Goal: Task Accomplishment & Management: Complete application form

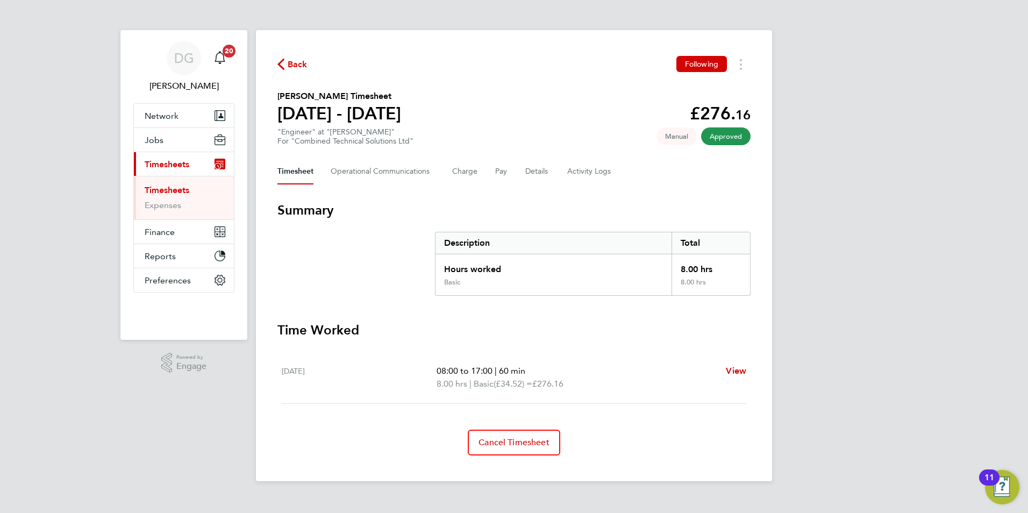
click at [168, 165] on span "Timesheets" at bounding box center [167, 164] width 45 height 10
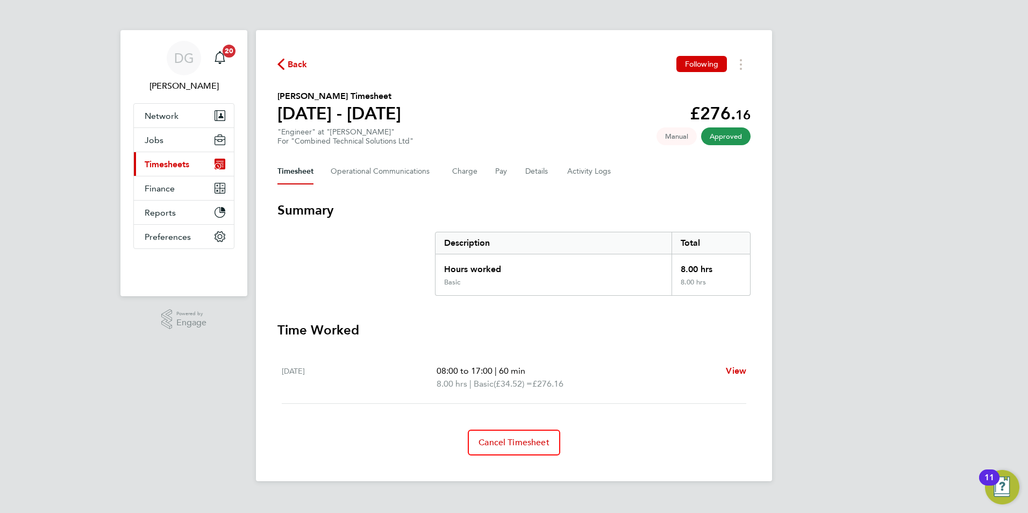
click at [167, 164] on span "Timesheets" at bounding box center [167, 164] width 45 height 10
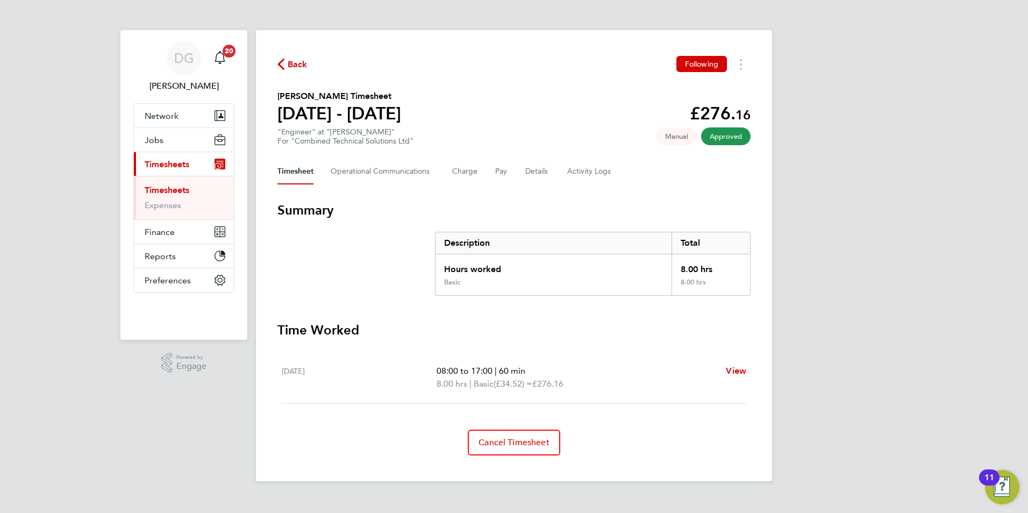
click at [169, 163] on span "Timesheets" at bounding box center [167, 164] width 45 height 10
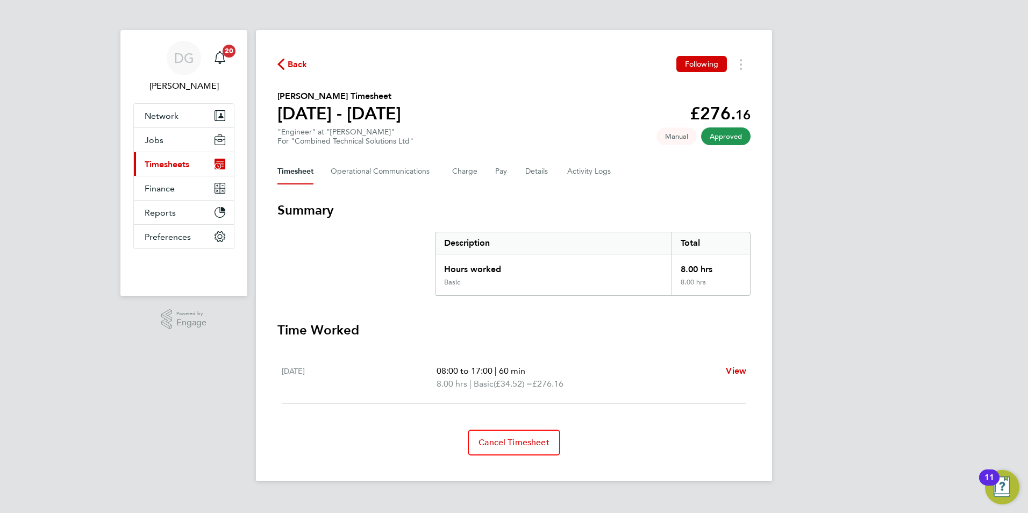
click at [169, 163] on span "Timesheets" at bounding box center [167, 164] width 45 height 10
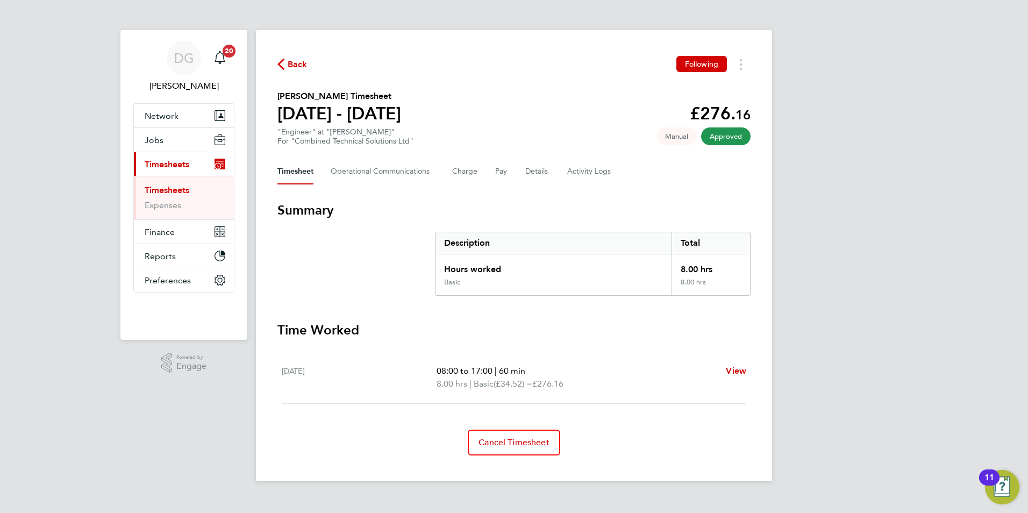
click at [166, 190] on link "Timesheets" at bounding box center [167, 190] width 45 height 10
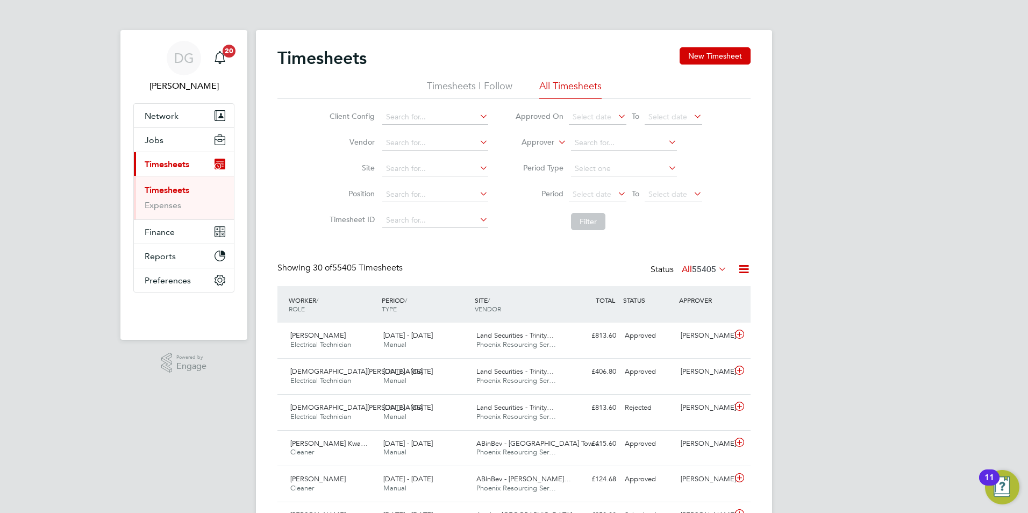
click at [482, 85] on li "Timesheets I Follow" at bounding box center [469, 89] width 85 height 19
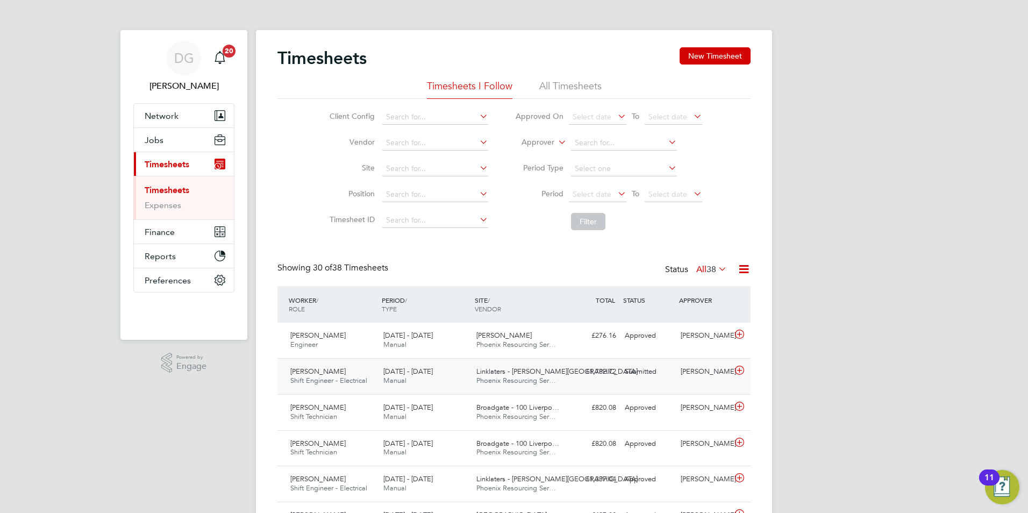
click at [614, 390] on div "Abdu Cheway Shift Engineer - Electrical 13 - 19 Sep 2025 13 - 19 Sep 2025 Manua…" at bounding box center [513, 376] width 473 height 36
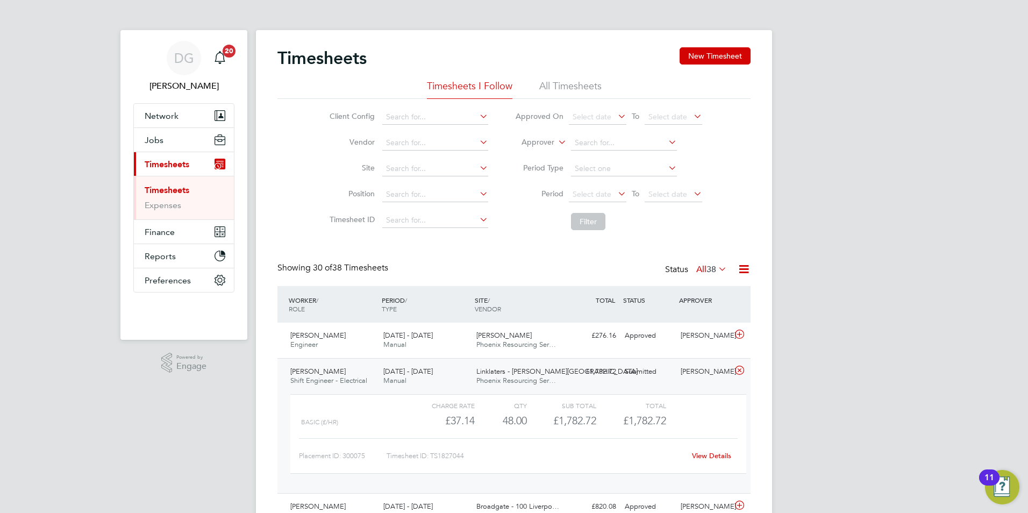
click at [702, 456] on link "View Details" at bounding box center [711, 455] width 39 height 9
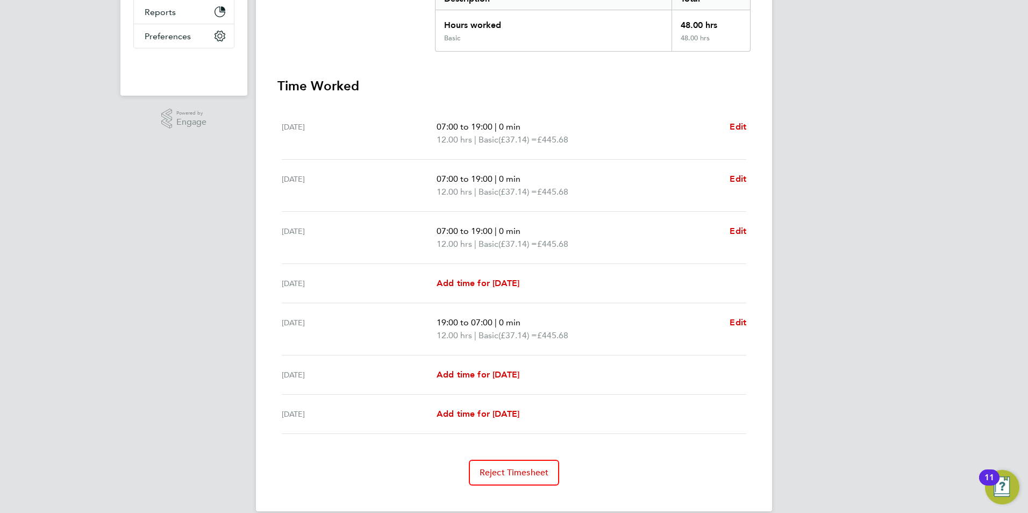
scroll to position [260, 0]
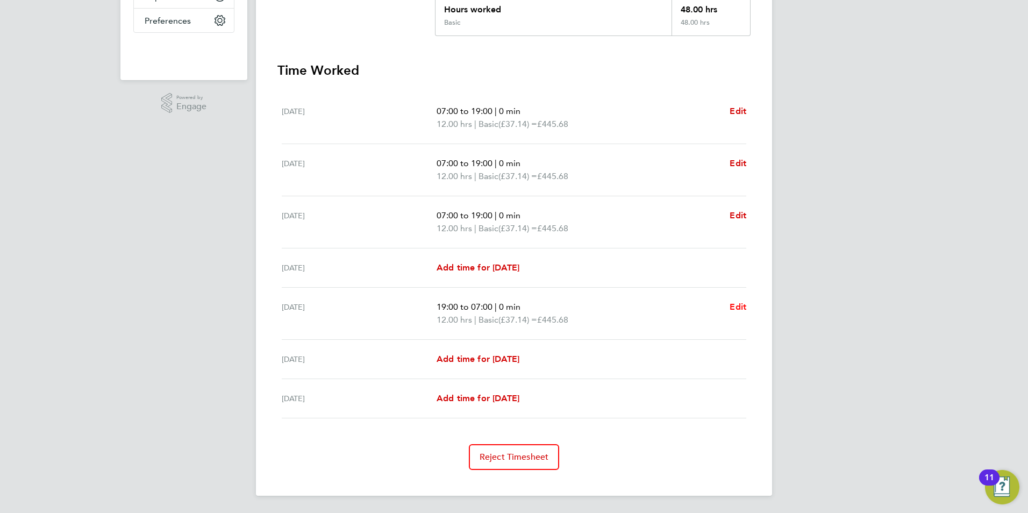
click at [737, 306] on span "Edit" at bounding box center [738, 307] width 17 height 10
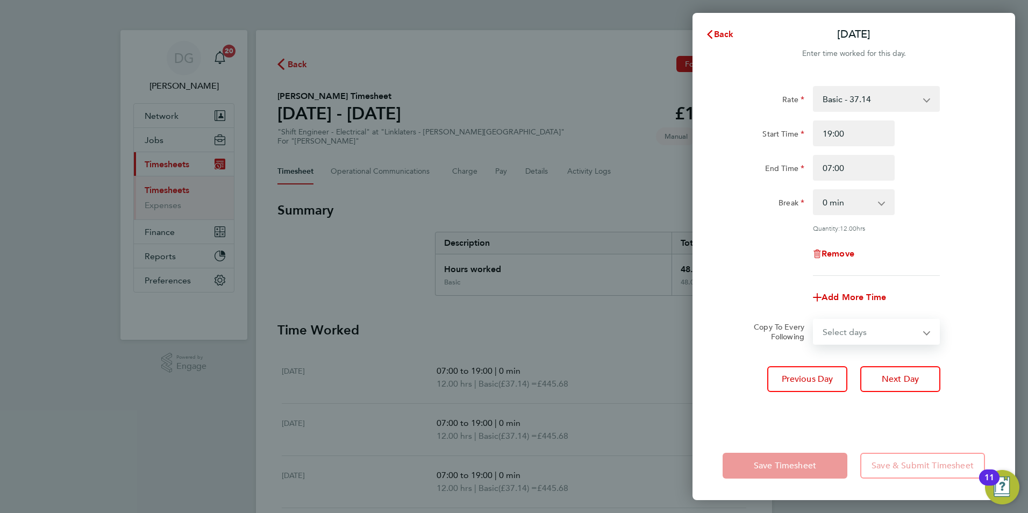
click at [878, 333] on select "Select days Day Thursday Friday" at bounding box center [870, 332] width 113 height 24
click at [865, 337] on select "Select days Day Thursday Friday" at bounding box center [870, 332] width 113 height 24
click at [725, 34] on span "Back" at bounding box center [724, 34] width 20 height 10
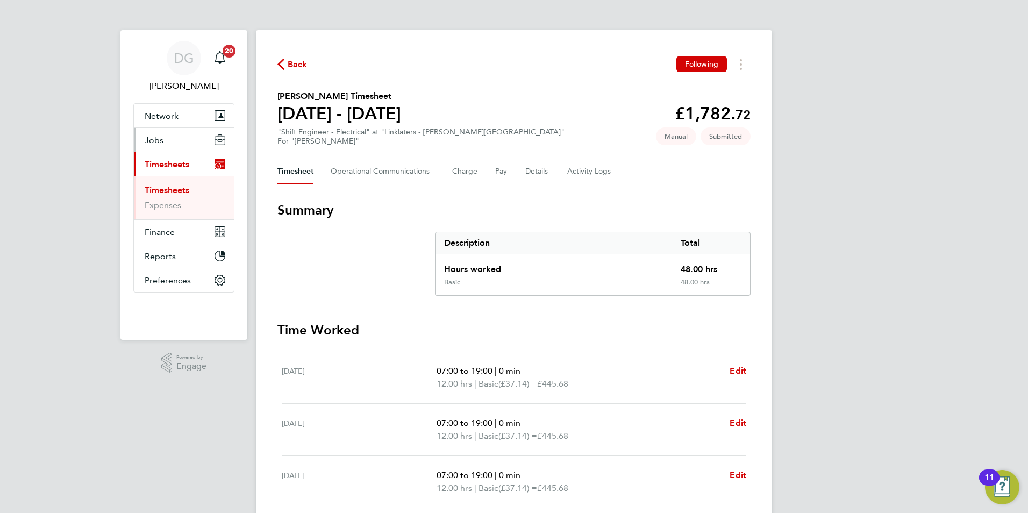
click at [164, 139] on button "Jobs" at bounding box center [184, 140] width 100 height 24
click at [463, 169] on button "Charge" at bounding box center [465, 172] width 26 height 26
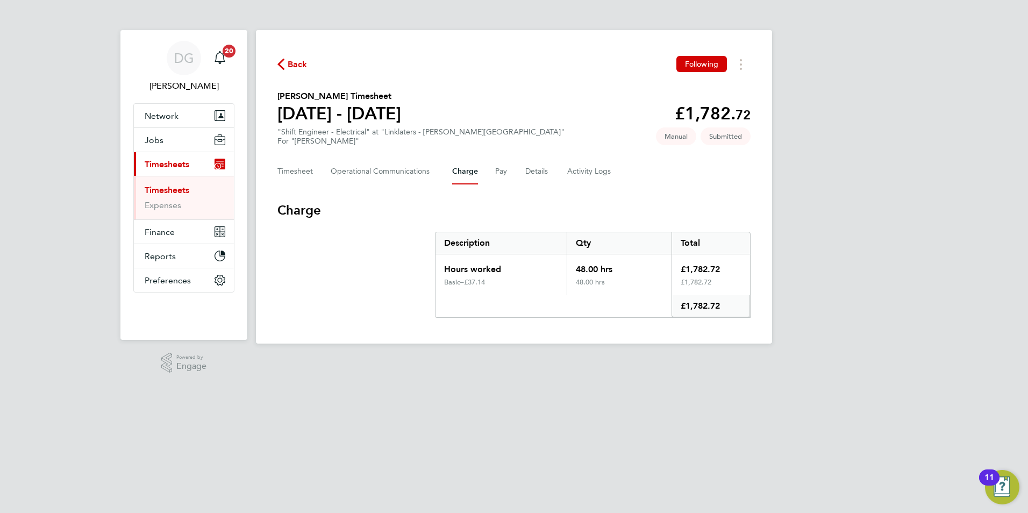
click at [287, 60] on span "Back" at bounding box center [292, 64] width 30 height 10
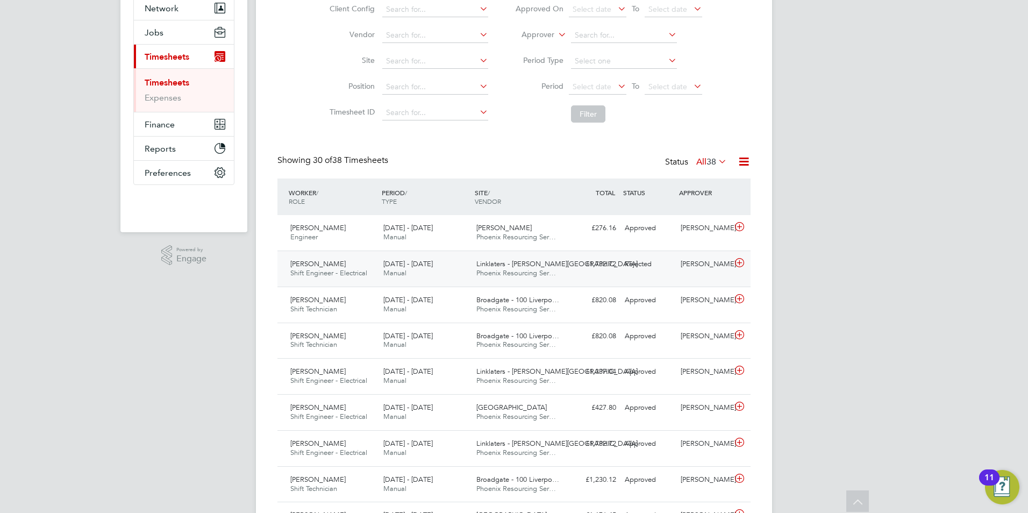
click at [375, 273] on div "Abdu Cheway Shift Engineer - Electrical 13 - 19 Sep 2025" at bounding box center [332, 268] width 93 height 27
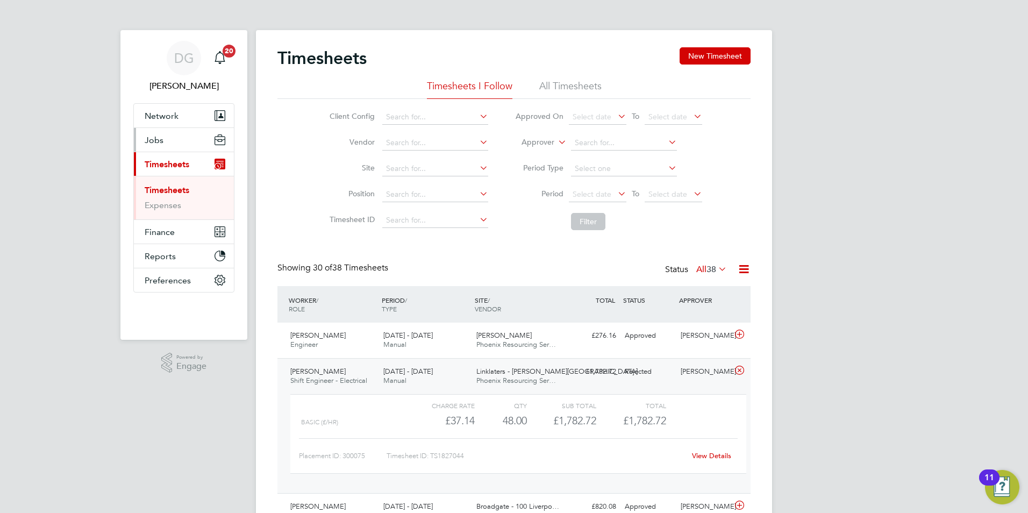
click at [180, 144] on button "Jobs" at bounding box center [184, 140] width 100 height 24
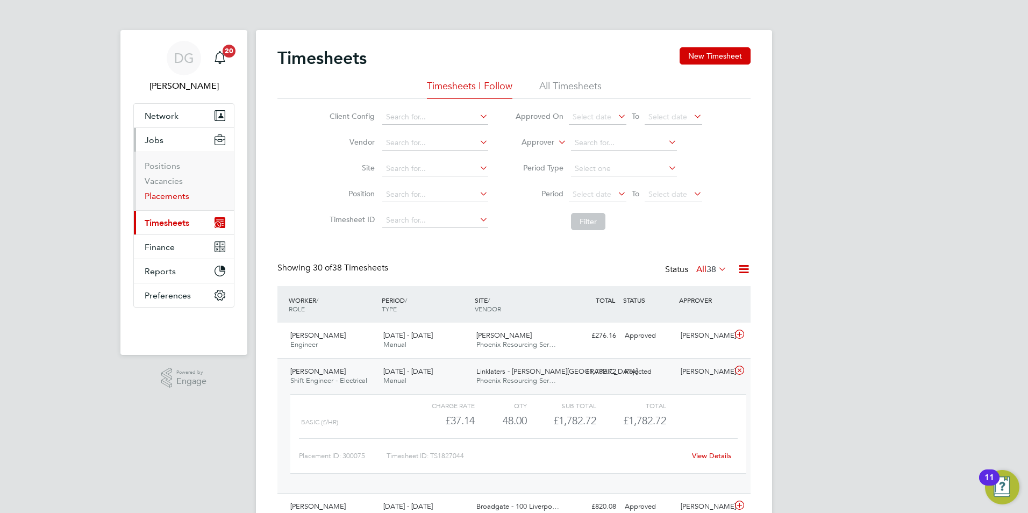
click at [170, 195] on link "Placements" at bounding box center [167, 196] width 45 height 10
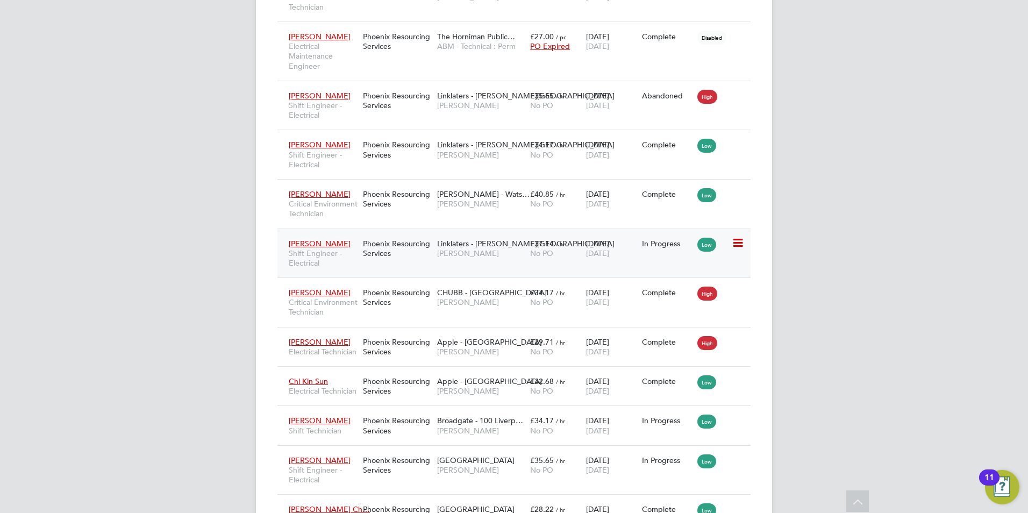
click at [342, 258] on span "Shift Engineer - Electrical" at bounding box center [323, 257] width 69 height 19
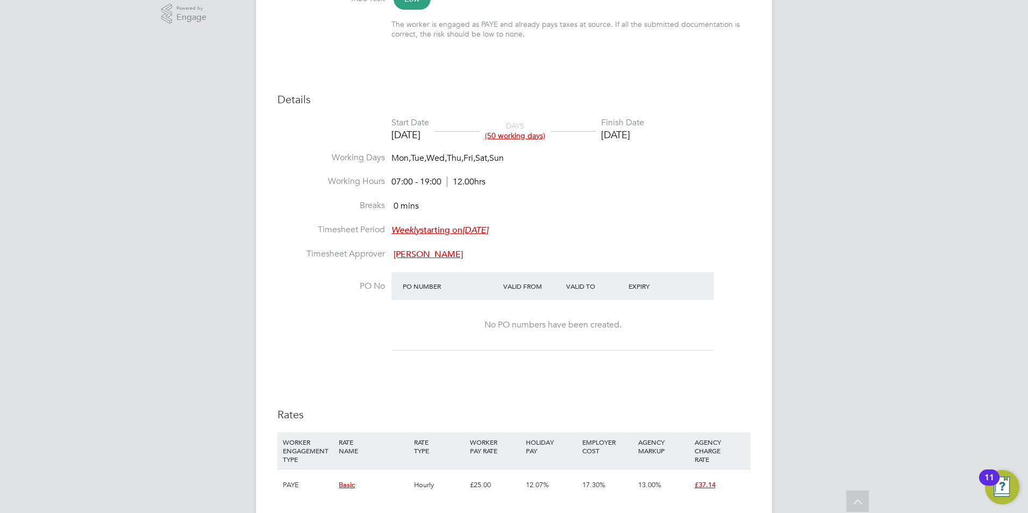
scroll to position [108, 0]
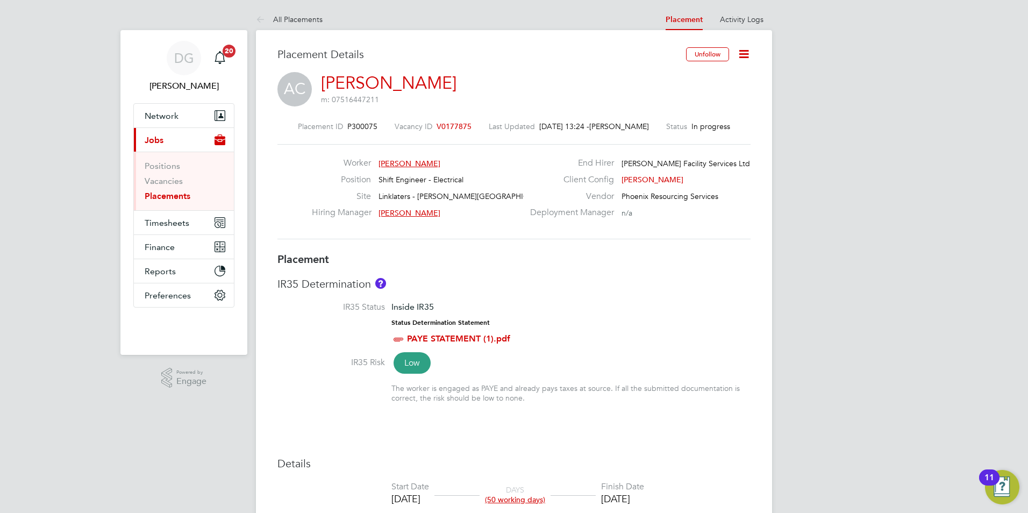
click at [748, 50] on icon at bounding box center [743, 53] width 13 height 13
click at [684, 75] on li "Edit Placement e" at bounding box center [708, 79] width 79 height 15
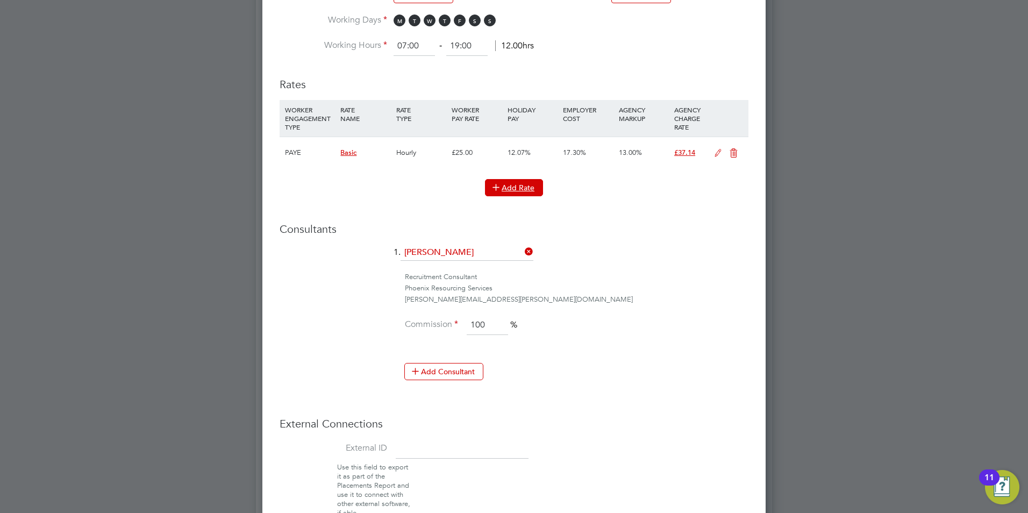
click at [530, 187] on button "Add Rate" at bounding box center [514, 187] width 58 height 17
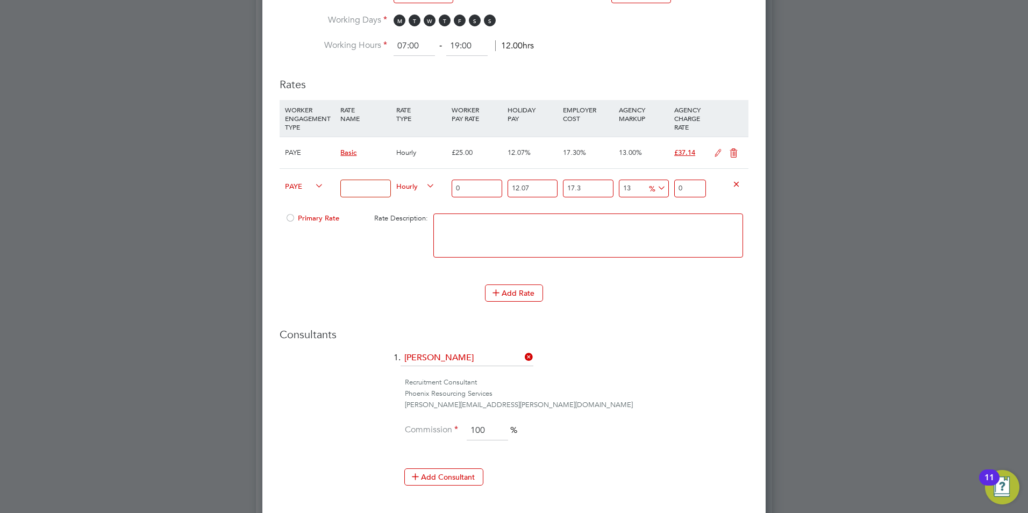
click at [387, 186] on input at bounding box center [365, 189] width 50 height 18
click at [424, 182] on icon at bounding box center [424, 186] width 0 height 15
click at [424, 184] on icon at bounding box center [424, 186] width 0 height 15
click at [313, 181] on icon at bounding box center [313, 186] width 0 height 15
click at [382, 185] on input at bounding box center [365, 189] width 50 height 18
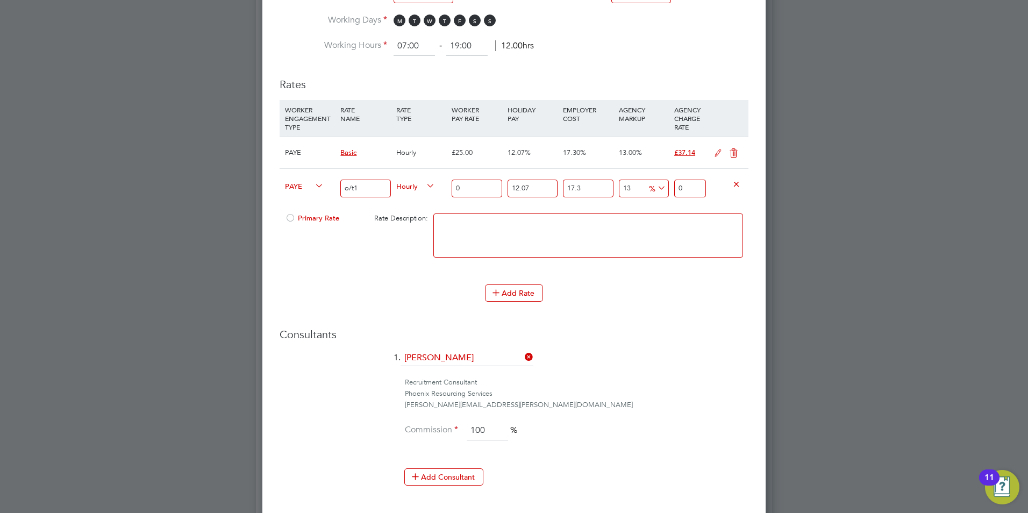
type input "o/t1"
click at [473, 185] on input "0" at bounding box center [477, 189] width 50 height 18
type input "03"
type input "4.456429929"
type input "037"
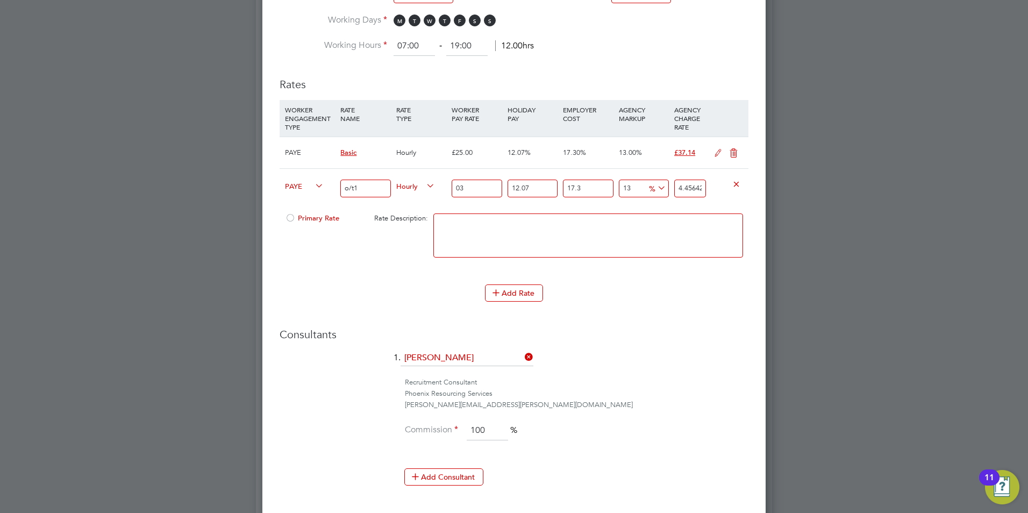
type input "54.962635791"
type input "037.5"
type input "55.7053741125"
type input "37.5"
click at [713, 360] on li "1. Daniel Gwynn" at bounding box center [514, 363] width 469 height 27
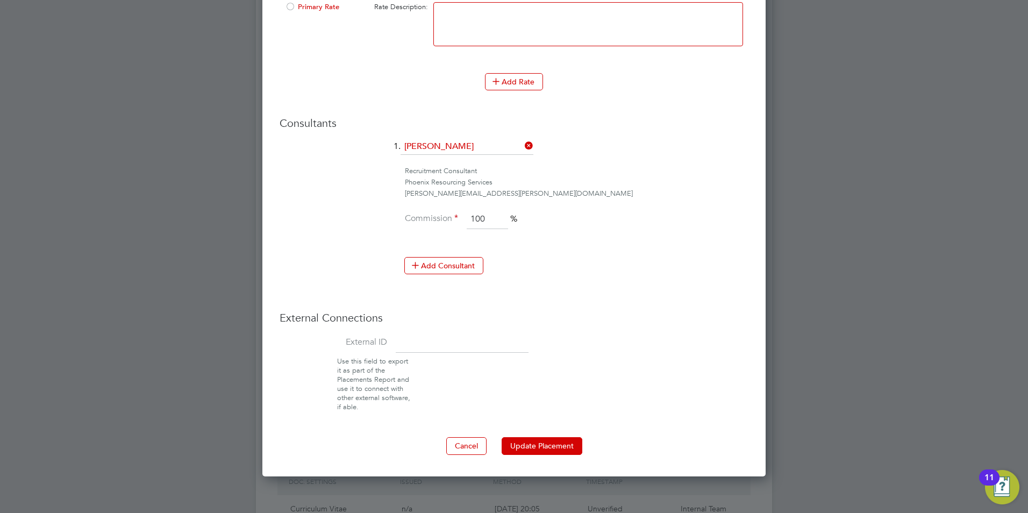
scroll to position [860, 0]
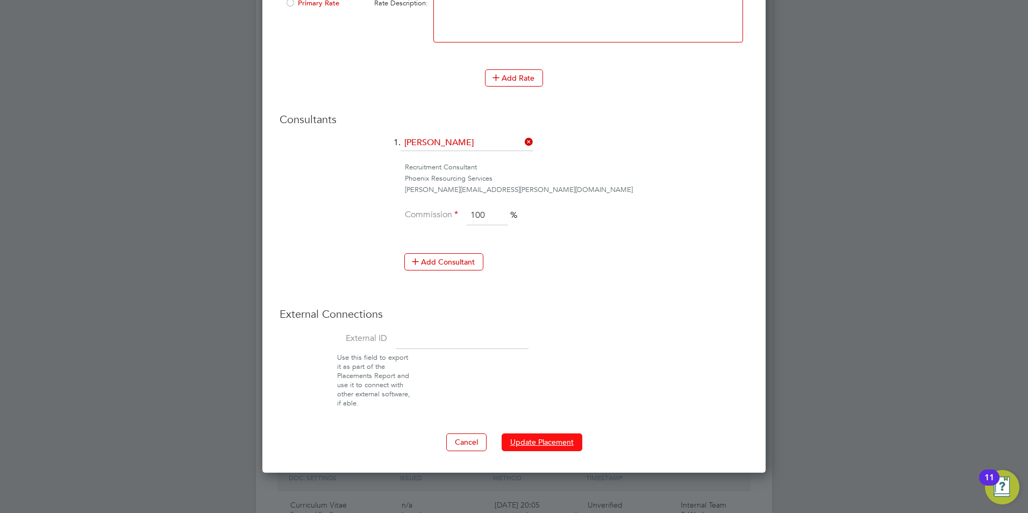
click at [548, 436] on button "Update Placement" at bounding box center [542, 441] width 81 height 17
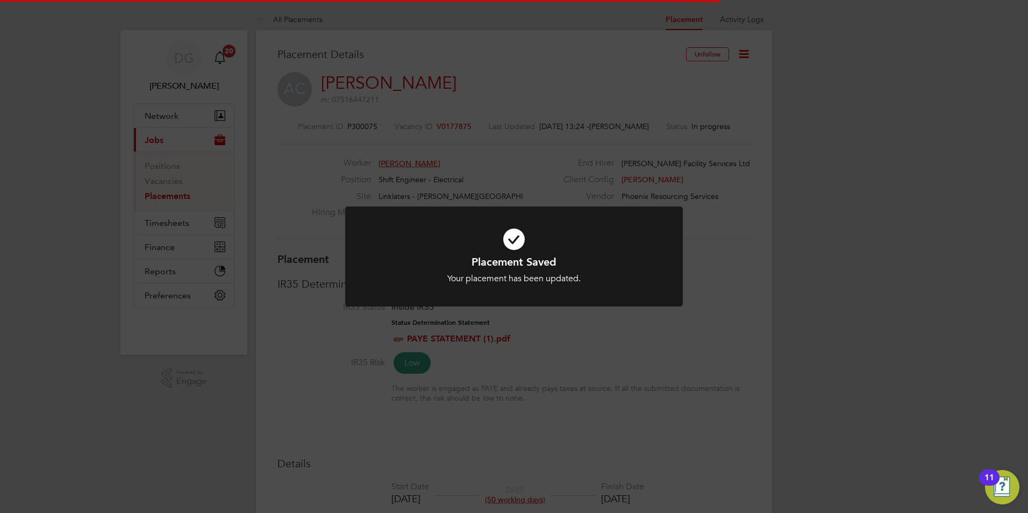
scroll to position [5, 5]
click at [496, 327] on div "Placement Saved Your placement has been updated. Cancel Okay" at bounding box center [514, 256] width 1028 height 513
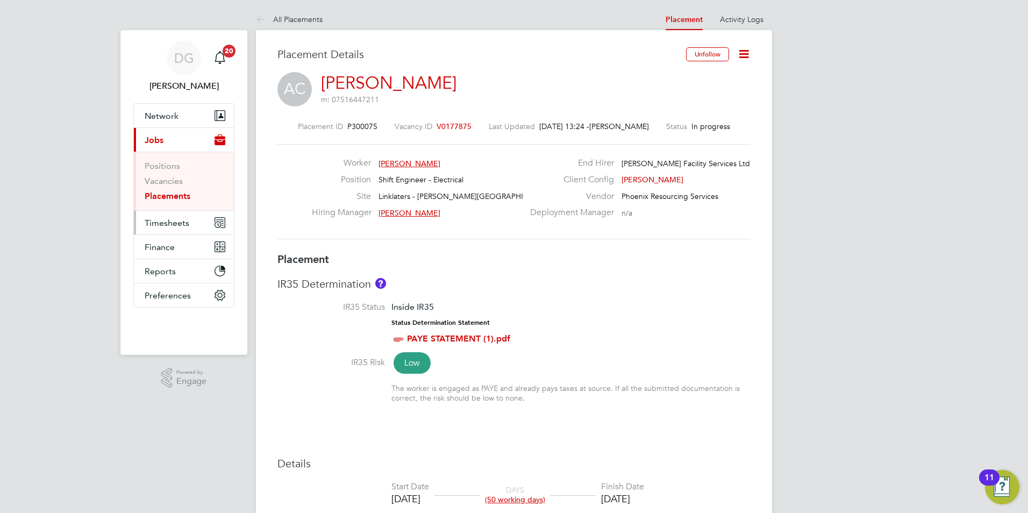
click at [168, 222] on span "Timesheets" at bounding box center [167, 223] width 45 height 10
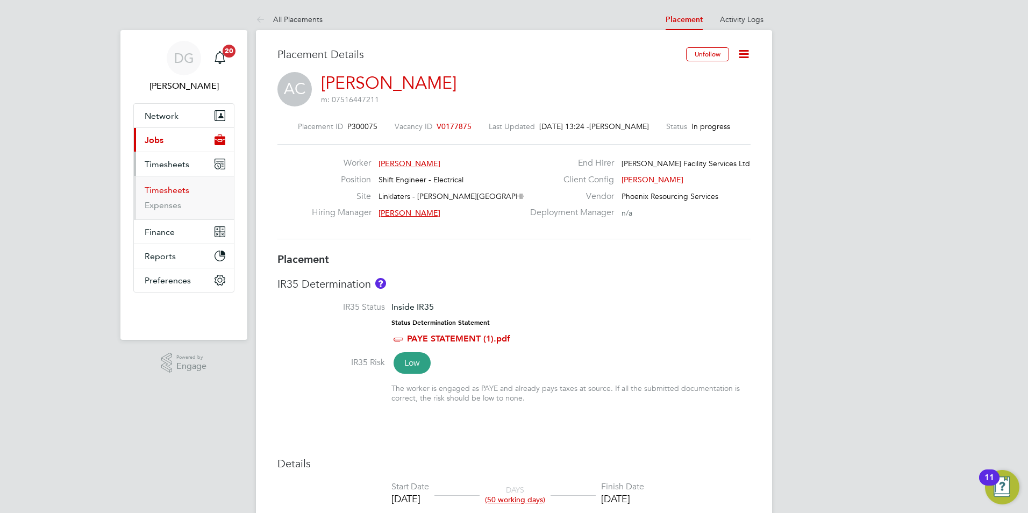
click at [176, 188] on link "Timesheets" at bounding box center [167, 190] width 45 height 10
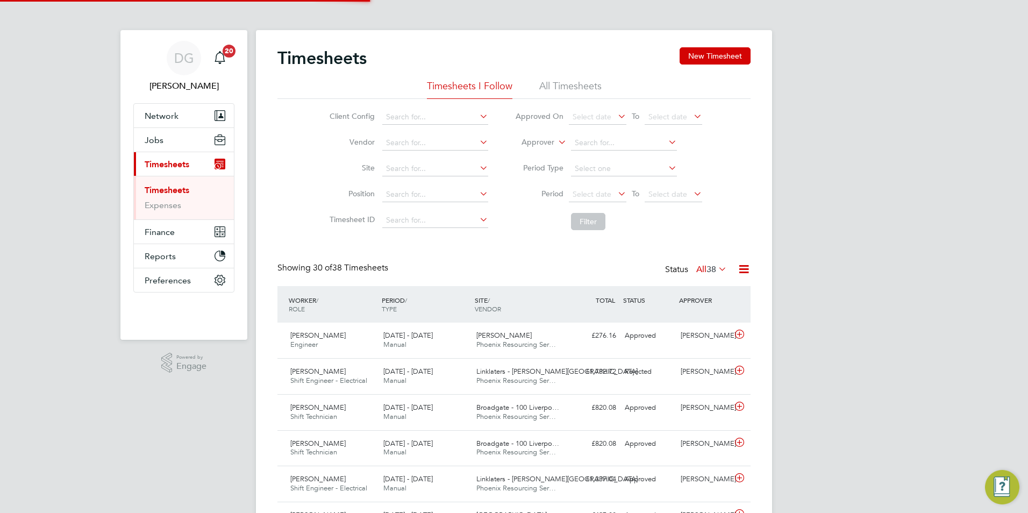
scroll to position [27, 94]
drag, startPoint x: 722, startPoint y: 44, endPoint x: 720, endPoint y: 49, distance: 6.0
drag, startPoint x: 720, startPoint y: 49, endPoint x: 713, endPoint y: 55, distance: 9.3
click at [713, 55] on button "New Timesheet" at bounding box center [715, 55] width 71 height 17
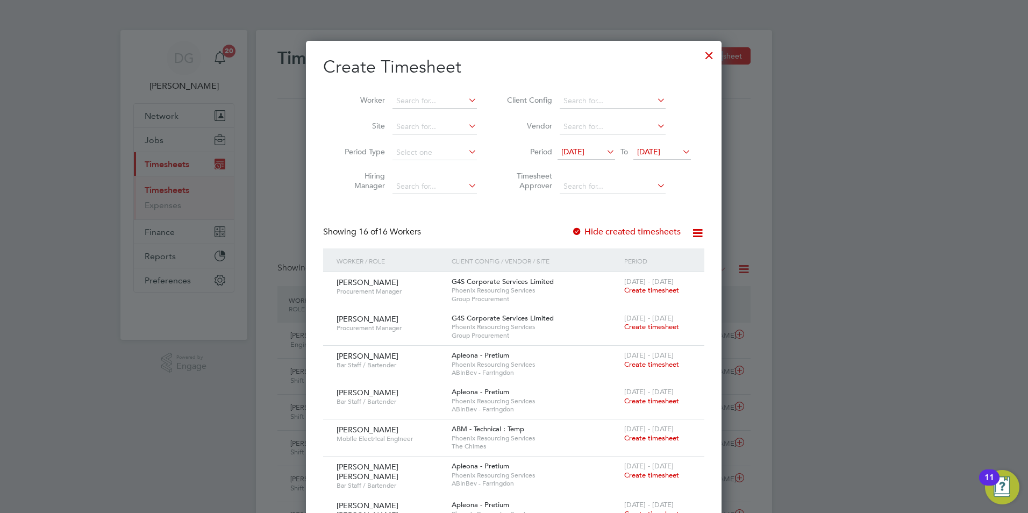
click at [604, 151] on icon at bounding box center [604, 151] width 0 height 15
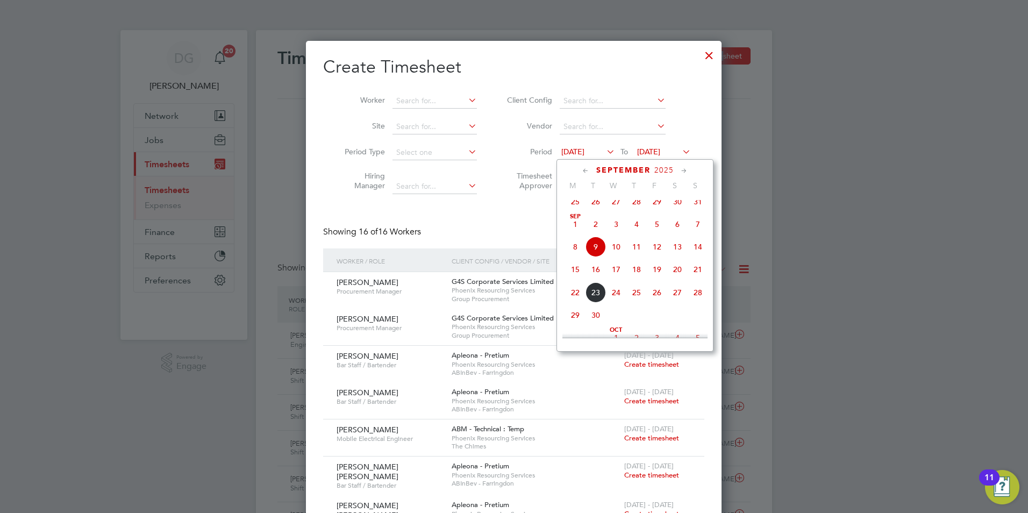
click at [679, 253] on span "13" at bounding box center [677, 247] width 20 height 20
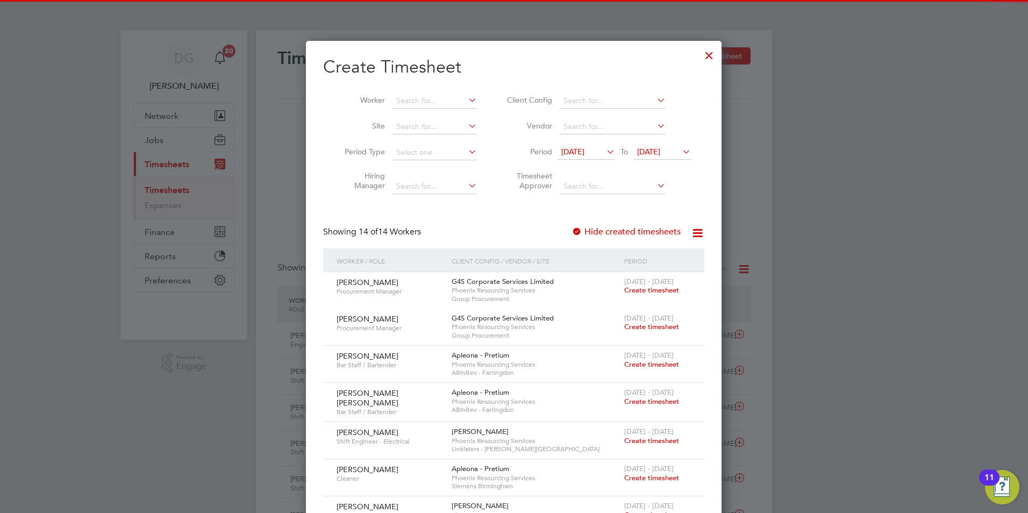
click at [680, 151] on icon at bounding box center [680, 151] width 0 height 15
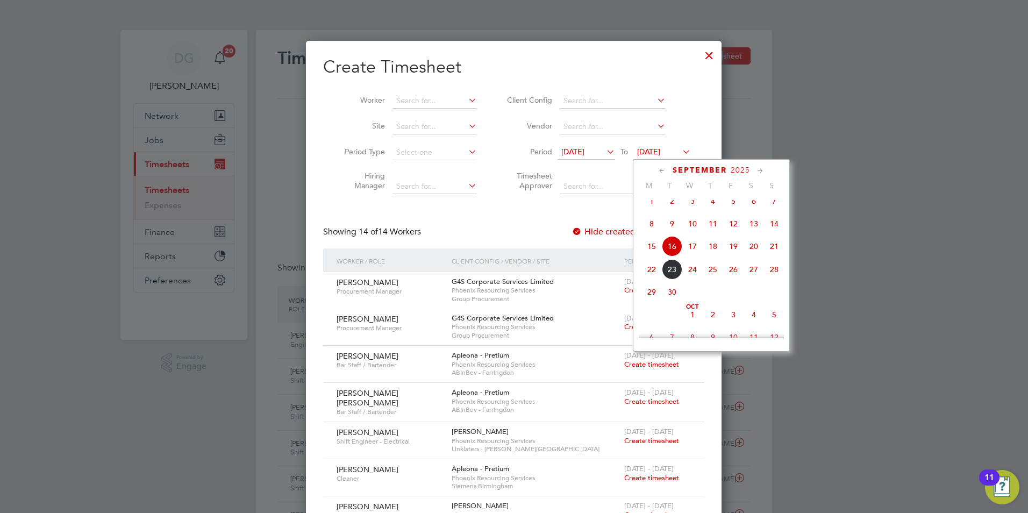
click at [733, 252] on span "19" at bounding box center [733, 246] width 20 height 20
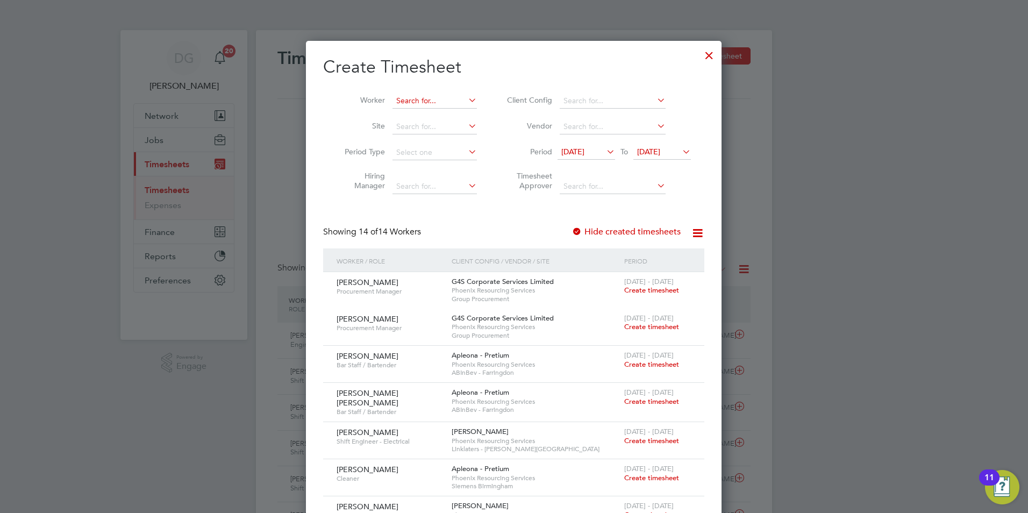
click at [413, 99] on input at bounding box center [435, 101] width 84 height 15
click at [412, 107] on input "abdu cheway" at bounding box center [435, 101] width 84 height 15
click at [411, 111] on b "Abdu" at bounding box center [405, 115] width 19 height 9
type input "Abdu Cheway"
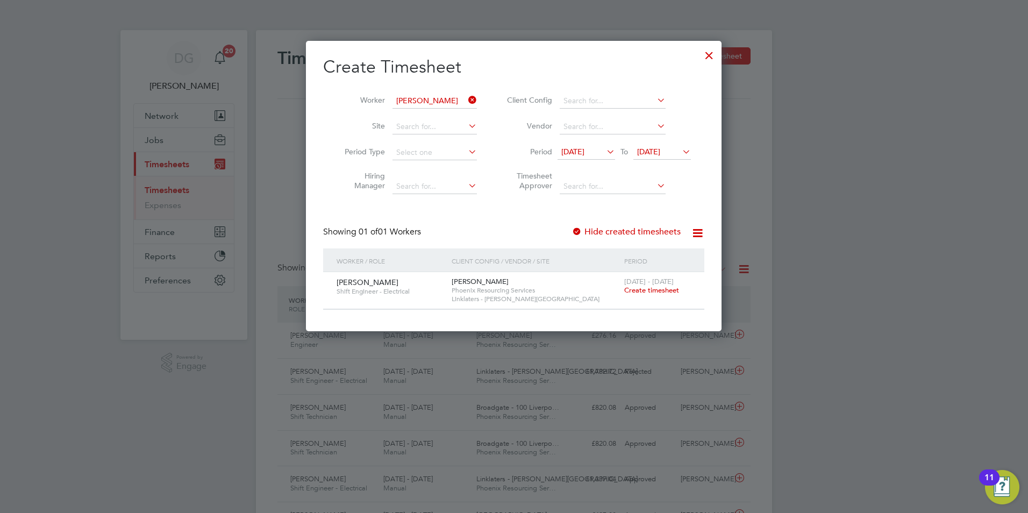
click at [544, 295] on span "Linklaters - Milton House" at bounding box center [535, 299] width 167 height 9
click at [644, 294] on span "Create timesheet" at bounding box center [651, 290] width 55 height 9
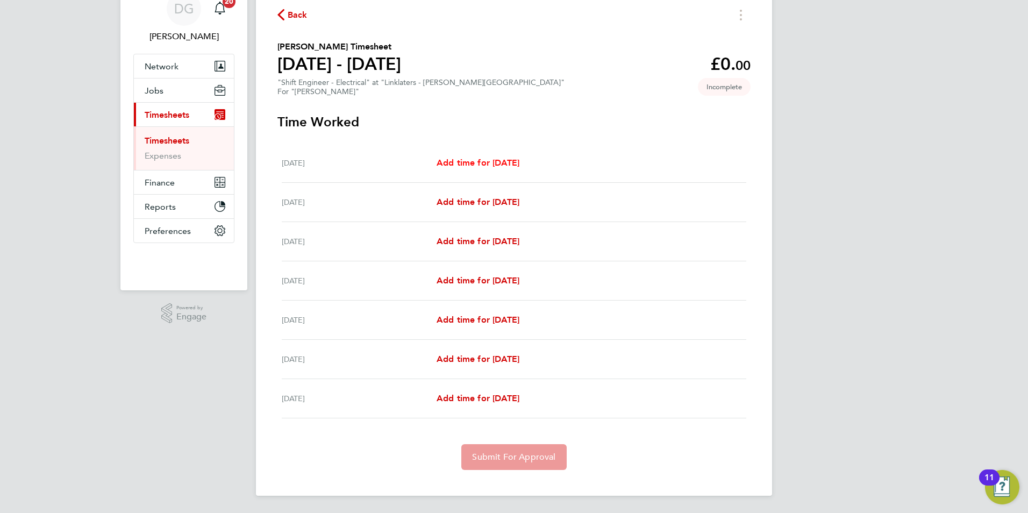
click at [470, 165] on span "Add time for Sat 13 Sep" at bounding box center [478, 163] width 83 height 10
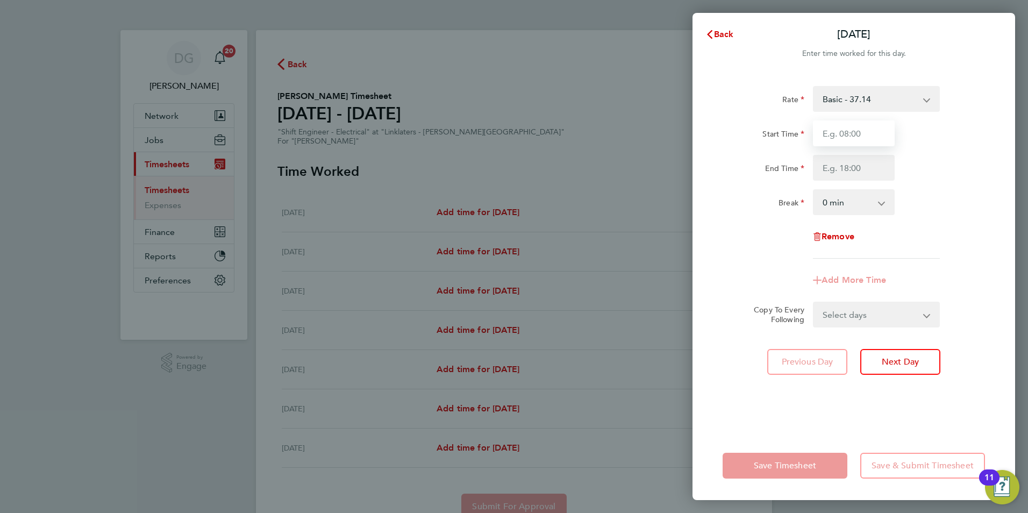
click at [853, 135] on input "Start Time" at bounding box center [854, 133] width 82 height 26
type input "07:00"
click at [858, 172] on input "End Time" at bounding box center [854, 168] width 82 height 26
type input "19:00"
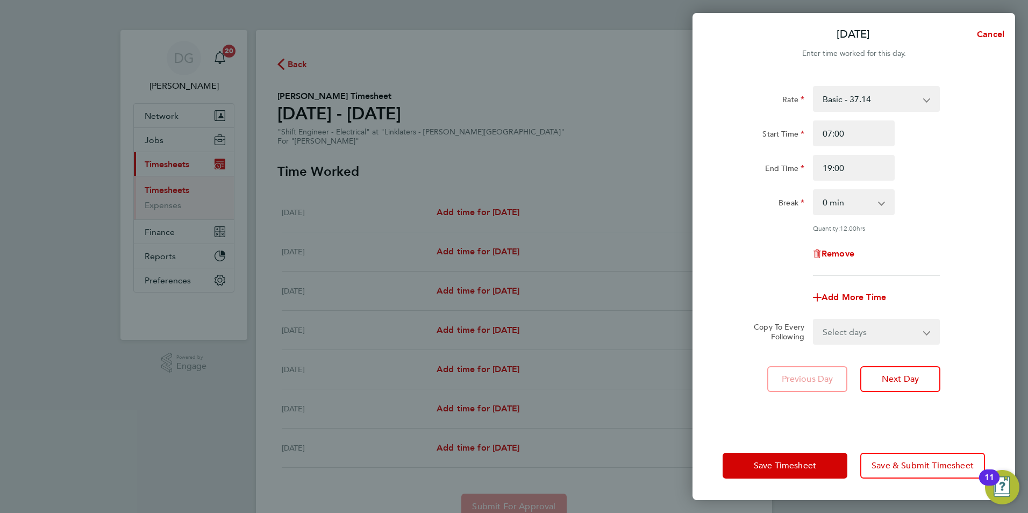
click at [966, 269] on app-timesheet-line-form-group "Rate Basic - 37.14 o/t1 - 55.71 Start Time 07:00 End Time 19:00 Break 0 min 15 …" at bounding box center [854, 198] width 262 height 224
click at [888, 372] on button "Next Day" at bounding box center [900, 379] width 80 height 26
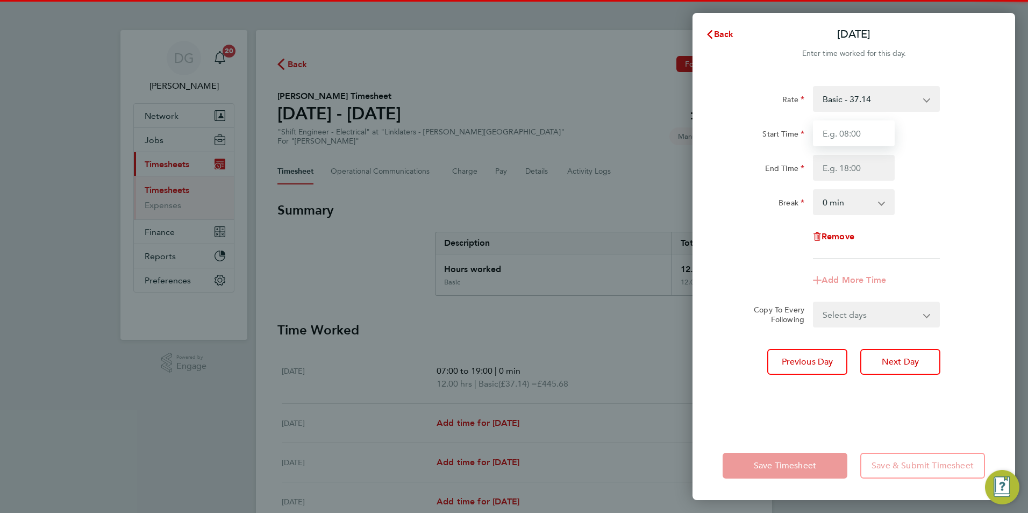
click at [859, 133] on input "Start Time" at bounding box center [854, 133] width 82 height 26
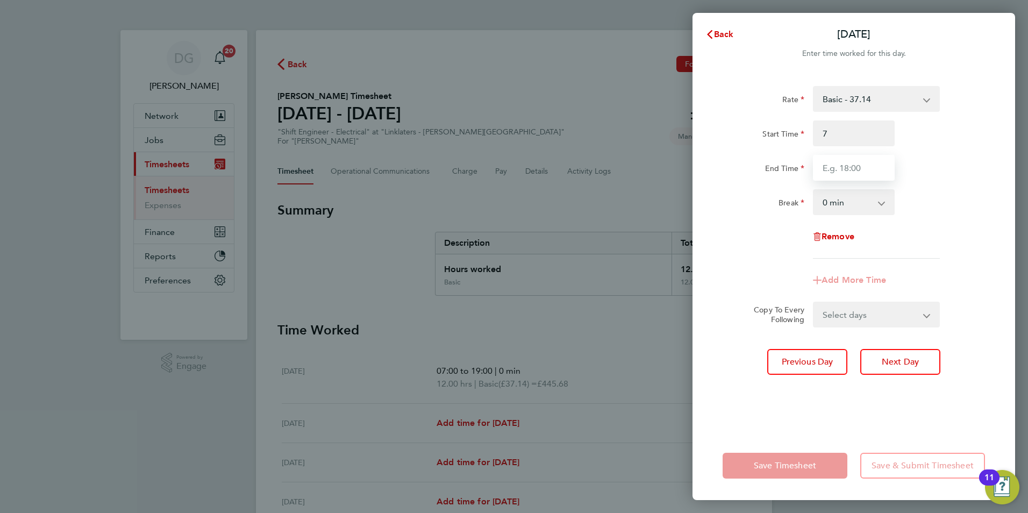
type input "07:00"
click at [869, 168] on input "End Time" at bounding box center [854, 168] width 82 height 26
type input "19:00"
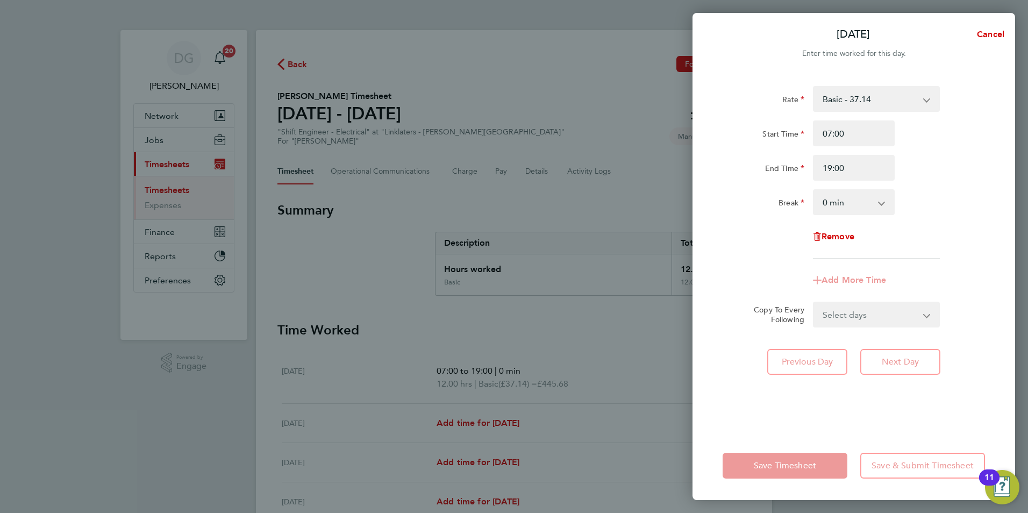
click at [983, 305] on form "Rate Basic - 37.14 o/t1 - 55.71 Start Time 07:00 End Time 19:00 Break 0 min 15 …" at bounding box center [854, 206] width 262 height 241
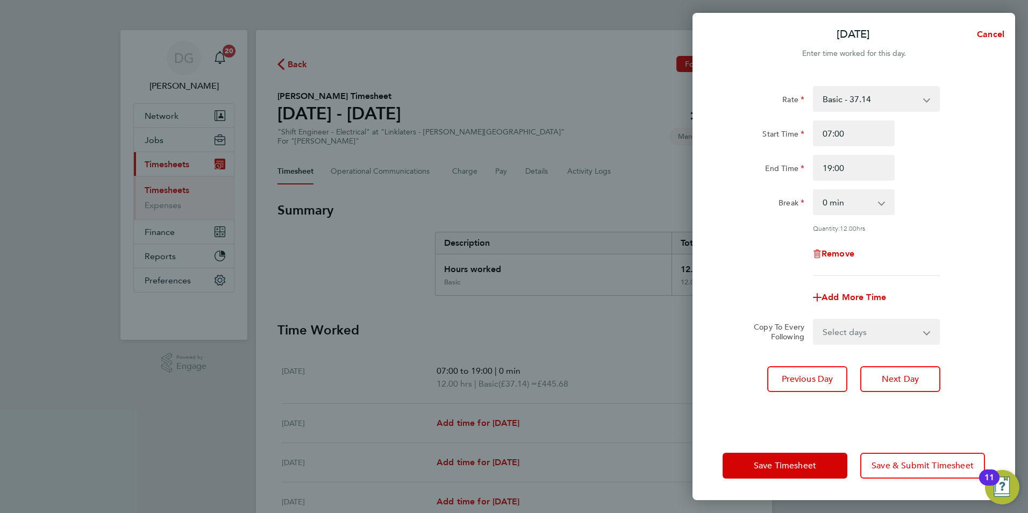
click at [905, 365] on div "Rate Basic - 37.14 o/t1 - 55.71 Start Time 07:00 End Time 19:00 Break 0 min 15 …" at bounding box center [854, 252] width 323 height 358
click at [897, 378] on span "Next Day" at bounding box center [900, 379] width 37 height 11
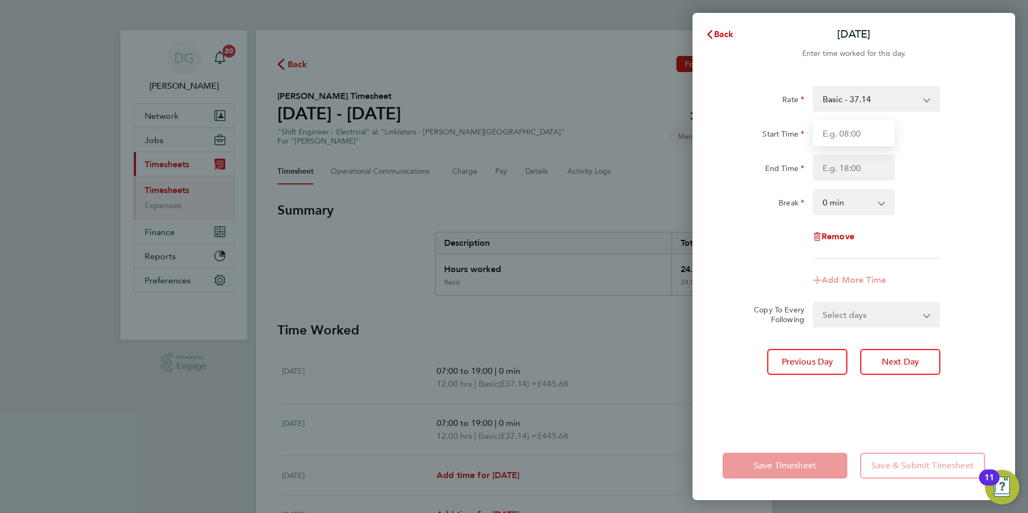
click at [855, 135] on input "Start Time" at bounding box center [854, 133] width 82 height 26
type input "07:00"
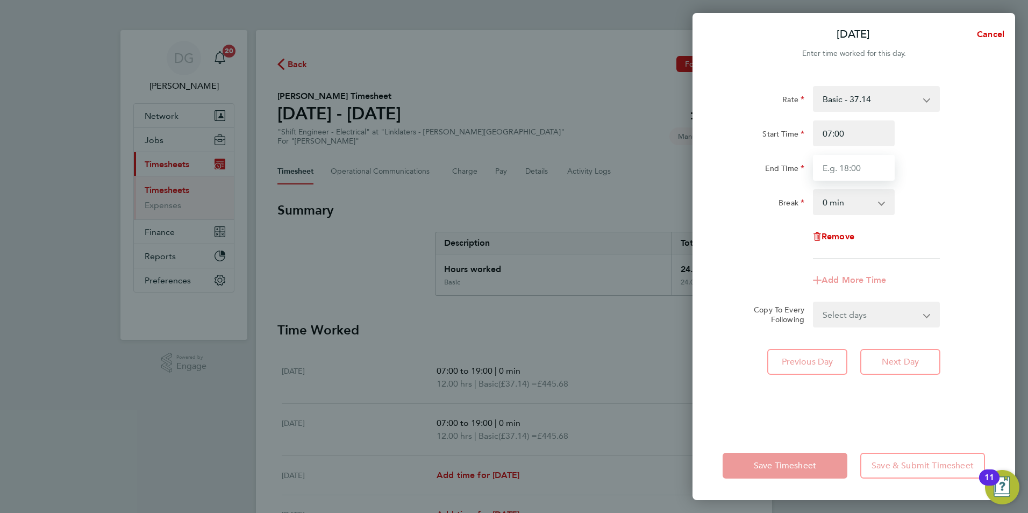
click at [868, 179] on input "End Time" at bounding box center [854, 168] width 82 height 26
type input "19:00"
click at [926, 255] on div "Rate Basic - 37.14 o/t1 - 55.71 Start Time 07:00 End Time 19:00 Break 0 min 15 …" at bounding box center [854, 172] width 262 height 173
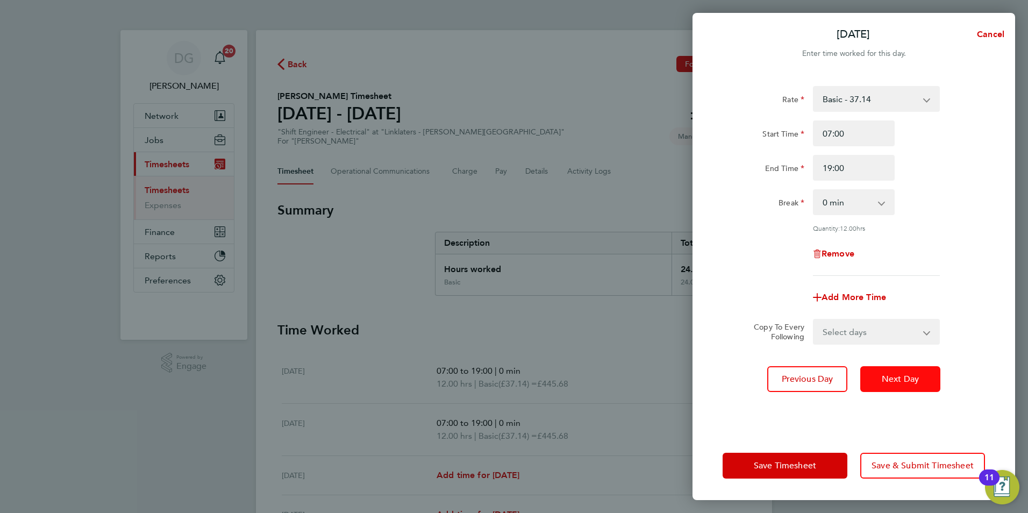
click at [925, 375] on button "Next Day" at bounding box center [900, 379] width 80 height 26
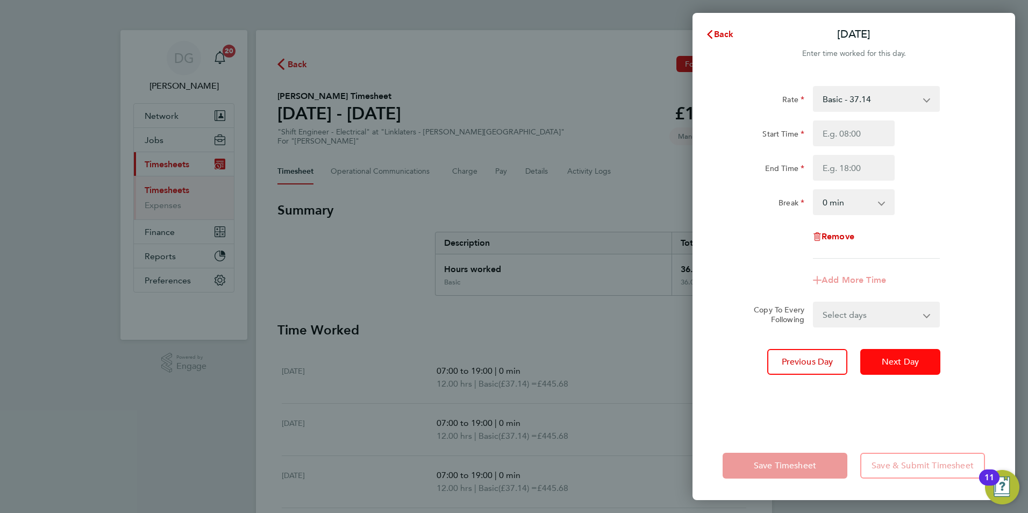
click at [924, 362] on button "Next Day" at bounding box center [900, 362] width 80 height 26
click at [889, 104] on select "Basic - 37.14 o/t1 - 55.71" at bounding box center [870, 99] width 112 height 24
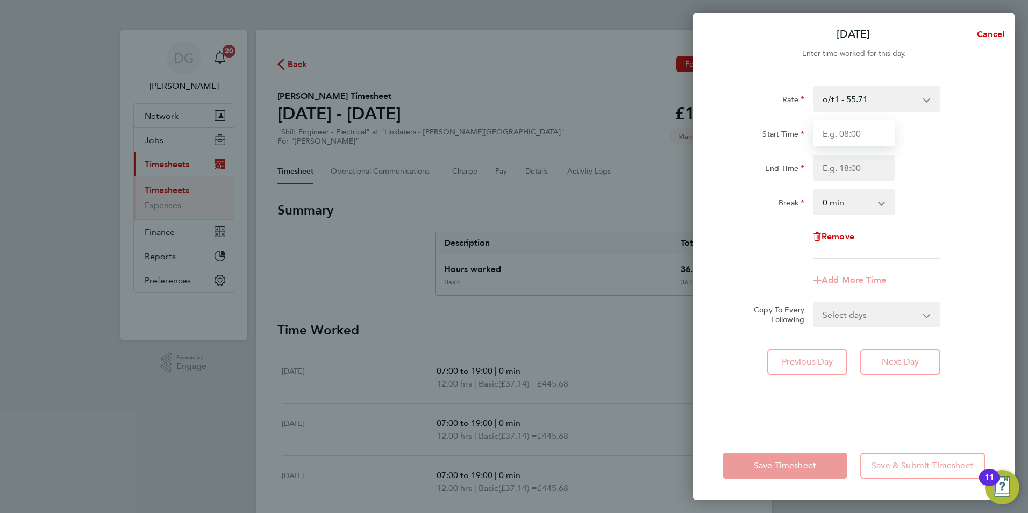
click at [844, 138] on input "Start Time" at bounding box center [854, 133] width 82 height 26
type input "19:00"
click at [872, 172] on input "End Time" at bounding box center [854, 168] width 82 height 26
type input "07:00"
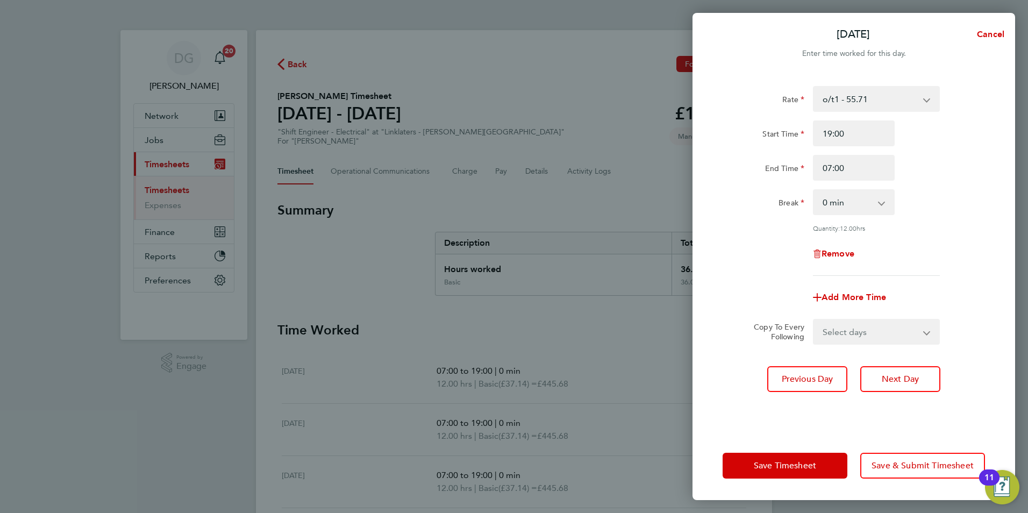
click at [955, 196] on div "Break 0 min 15 min 30 min 45 min 60 min 75 min 90 min" at bounding box center [853, 202] width 271 height 26
click at [917, 467] on span "Save & Submit Timesheet" at bounding box center [923, 465] width 102 height 11
